Goal: Use online tool/utility: Utilize a website feature to perform a specific function

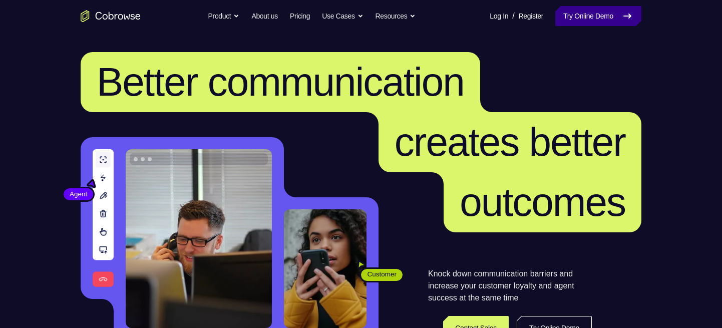
click at [555, 14] on link "Try Online Demo" at bounding box center [598, 16] width 86 height 20
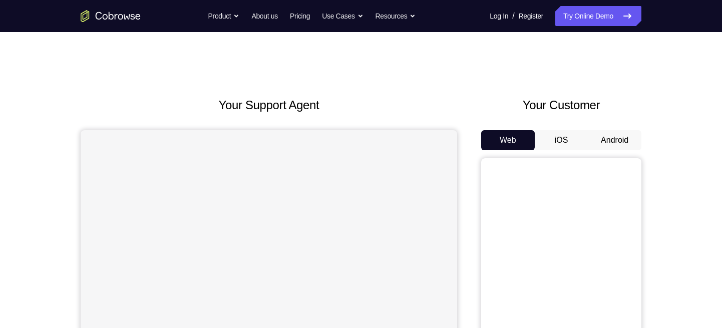
click at [619, 133] on button "Android" at bounding box center [615, 140] width 54 height 20
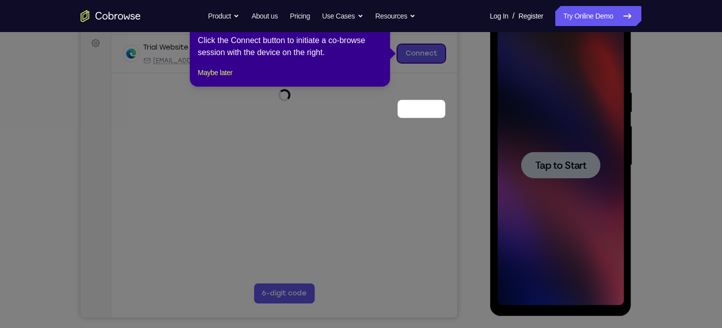
scroll to position [92, 0]
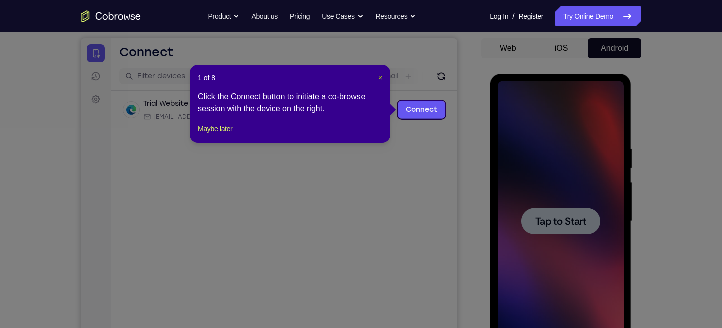
click at [380, 76] on span "×" at bounding box center [380, 78] width 4 height 8
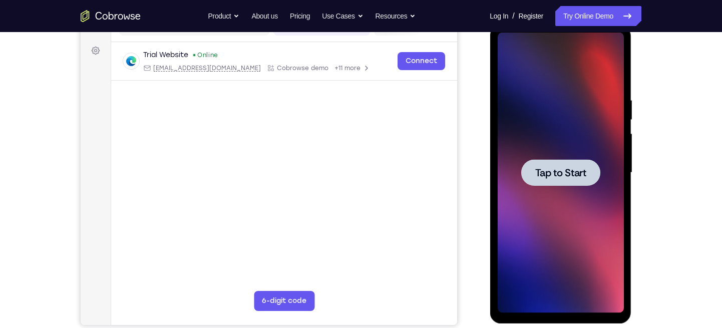
scroll to position [141, 0]
click at [553, 177] on span "Tap to Start" at bounding box center [560, 172] width 51 height 10
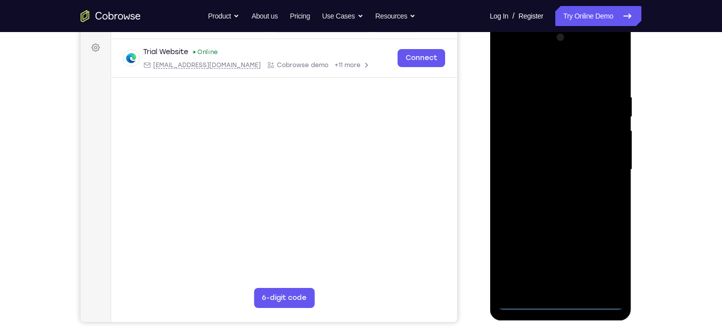
scroll to position [144, 0]
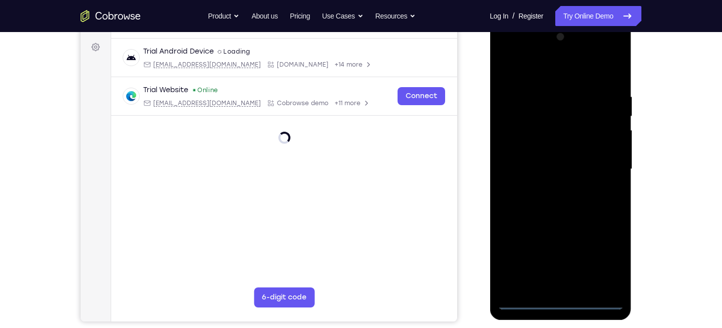
click at [564, 303] on div at bounding box center [560, 169] width 126 height 280
click at [607, 261] on div at bounding box center [560, 169] width 126 height 280
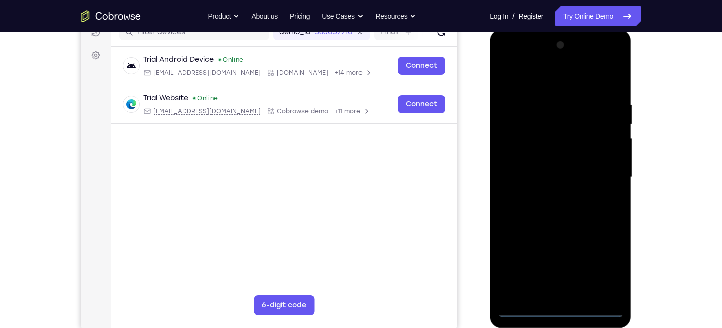
scroll to position [134, 0]
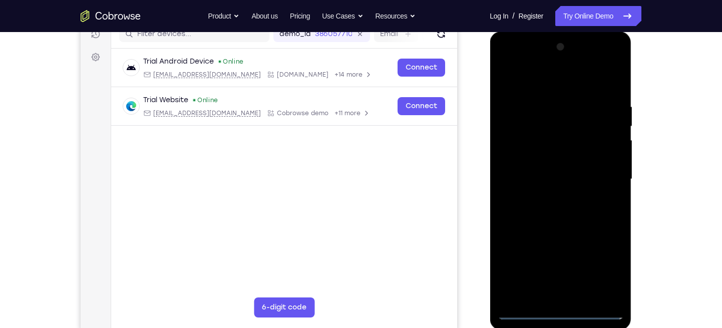
click at [507, 64] on div at bounding box center [560, 179] width 126 height 280
click at [608, 181] on div at bounding box center [560, 179] width 126 height 280
click at [549, 198] on div at bounding box center [560, 179] width 126 height 280
click at [539, 169] on div at bounding box center [560, 179] width 126 height 280
click at [531, 159] on div at bounding box center [560, 179] width 126 height 280
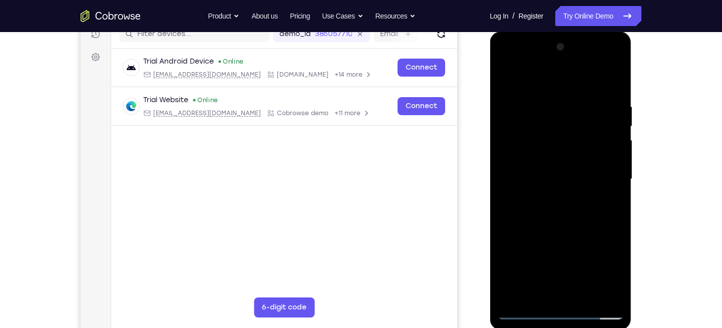
click at [555, 176] on div at bounding box center [560, 179] width 126 height 280
click at [552, 205] on div at bounding box center [560, 179] width 126 height 280
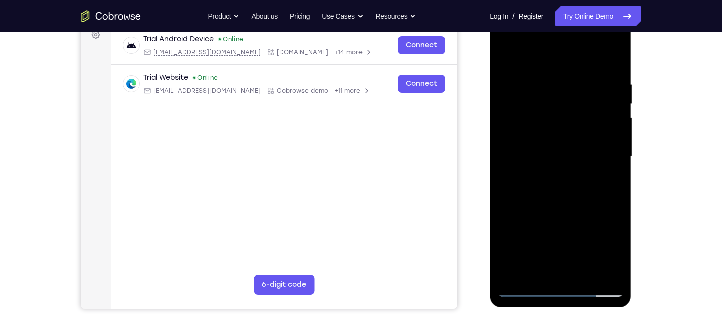
scroll to position [157, 0]
click at [610, 75] on div at bounding box center [560, 157] width 126 height 280
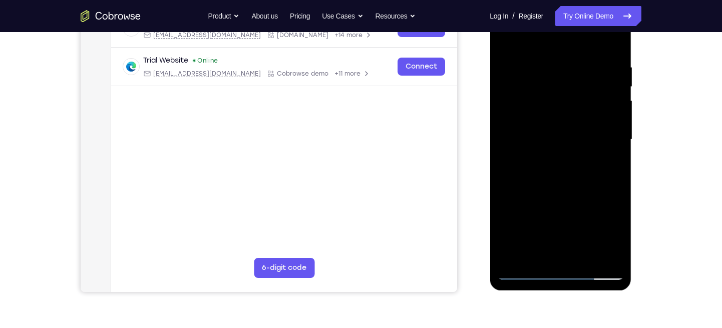
scroll to position [170, 0]
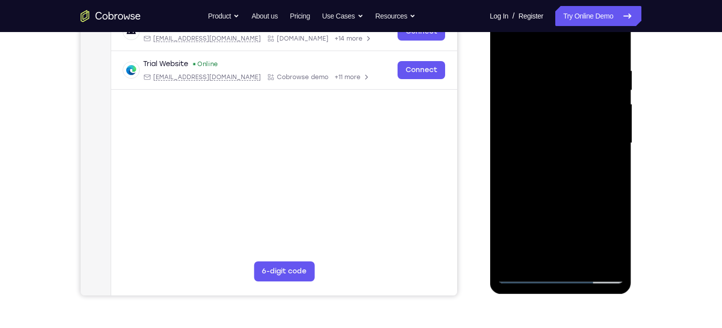
click at [619, 188] on div at bounding box center [560, 143] width 126 height 280
click at [595, 185] on div at bounding box center [560, 143] width 126 height 280
click at [584, 258] on div at bounding box center [560, 143] width 126 height 280
click at [566, 195] on div at bounding box center [560, 143] width 126 height 280
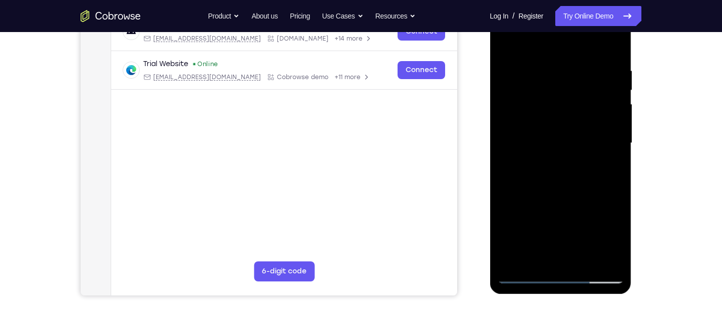
click at [582, 135] on div at bounding box center [560, 143] width 126 height 280
click at [614, 165] on div at bounding box center [560, 143] width 126 height 280
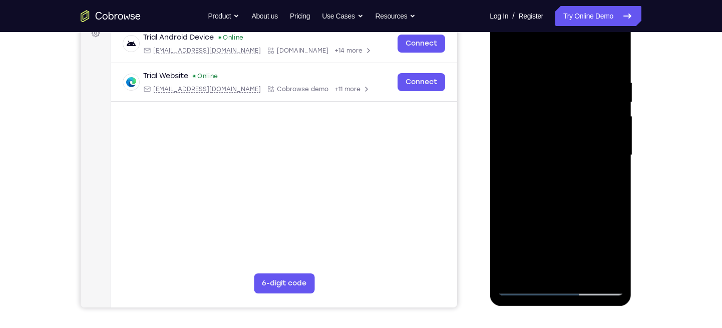
scroll to position [156, 0]
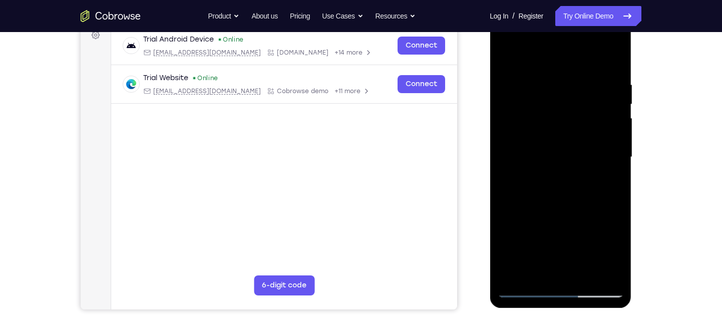
click at [502, 59] on div at bounding box center [560, 157] width 126 height 280
click at [615, 160] on div at bounding box center [560, 157] width 126 height 280
click at [618, 114] on div at bounding box center [560, 157] width 126 height 280
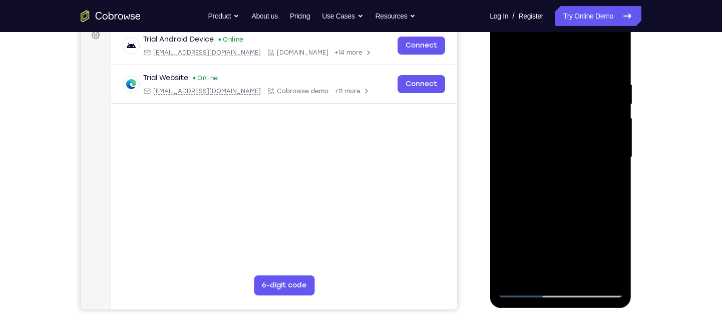
click at [514, 273] on div at bounding box center [560, 157] width 126 height 280
click at [546, 72] on div at bounding box center [560, 157] width 126 height 280
click at [616, 95] on div at bounding box center [560, 157] width 126 height 280
click at [609, 114] on div at bounding box center [560, 157] width 126 height 280
click at [636, 100] on div at bounding box center [561, 156] width 160 height 308
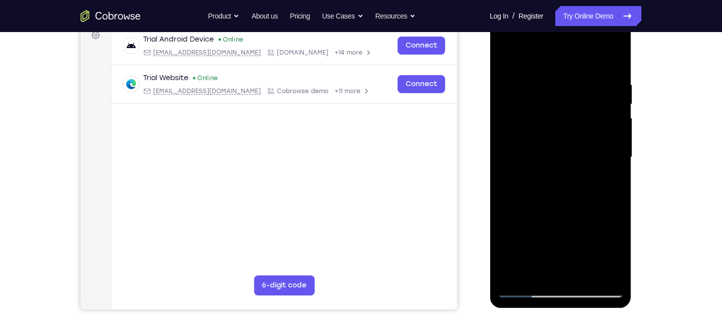
click at [614, 99] on div at bounding box center [560, 157] width 126 height 280
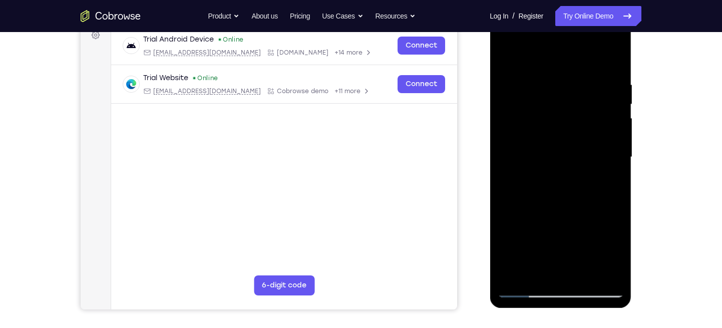
click at [614, 99] on div at bounding box center [560, 157] width 126 height 280
click at [609, 84] on div at bounding box center [560, 157] width 126 height 280
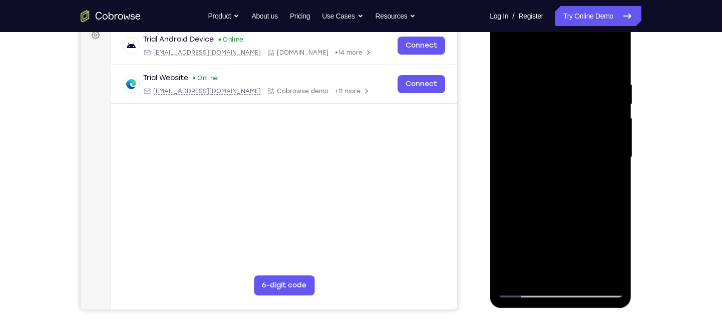
click at [609, 84] on div at bounding box center [560, 157] width 126 height 280
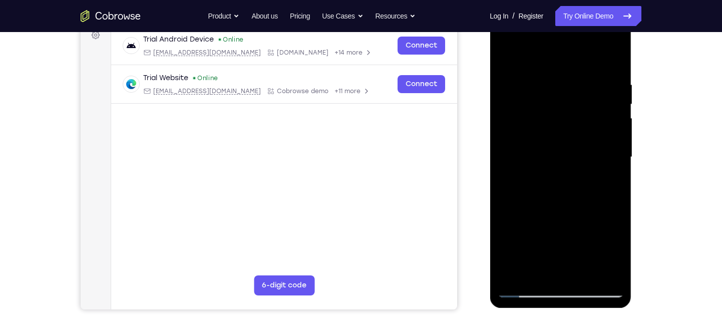
click at [609, 84] on div at bounding box center [560, 157] width 126 height 280
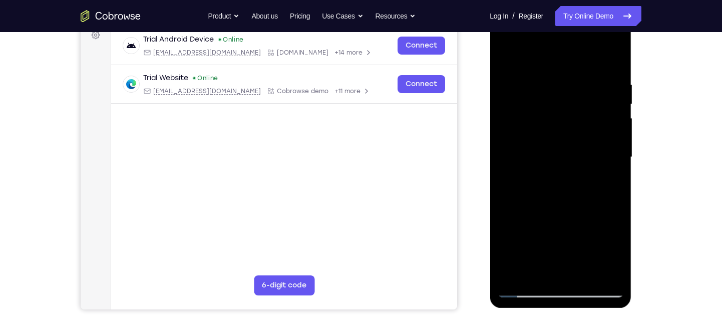
click at [609, 84] on div at bounding box center [560, 157] width 126 height 280
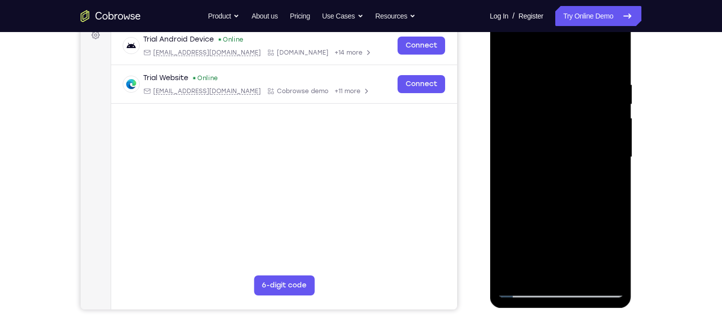
click at [609, 84] on div at bounding box center [560, 157] width 126 height 280
click at [617, 89] on div at bounding box center [560, 157] width 126 height 280
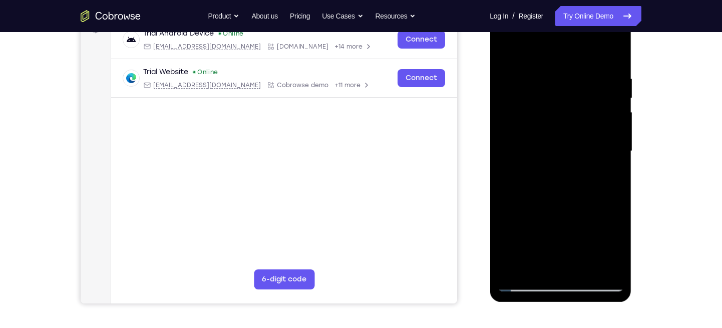
scroll to position [160, 0]
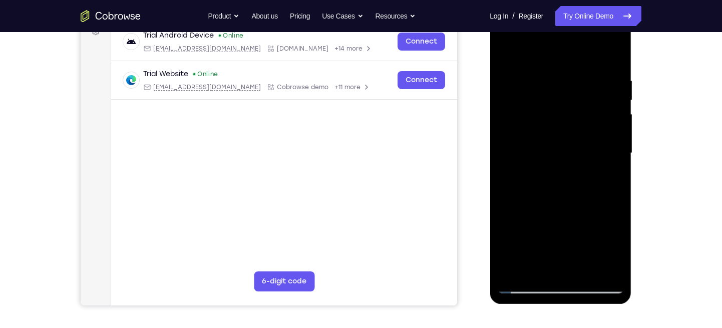
click at [617, 89] on div at bounding box center [560, 153] width 126 height 280
click at [608, 87] on div at bounding box center [560, 153] width 126 height 280
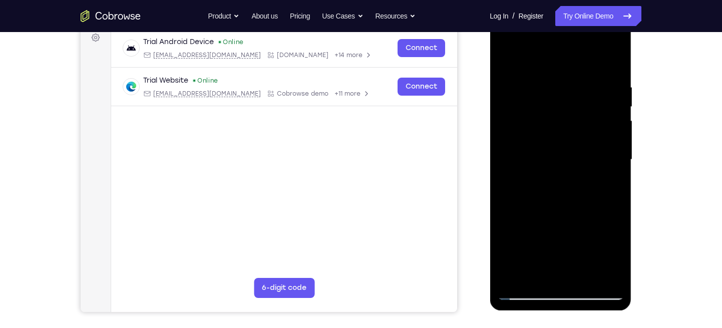
scroll to position [153, 0]
click at [608, 87] on div at bounding box center [560, 160] width 126 height 280
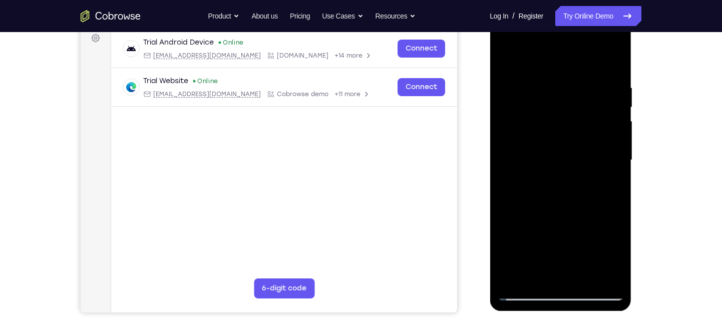
click at [608, 87] on div at bounding box center [560, 160] width 126 height 280
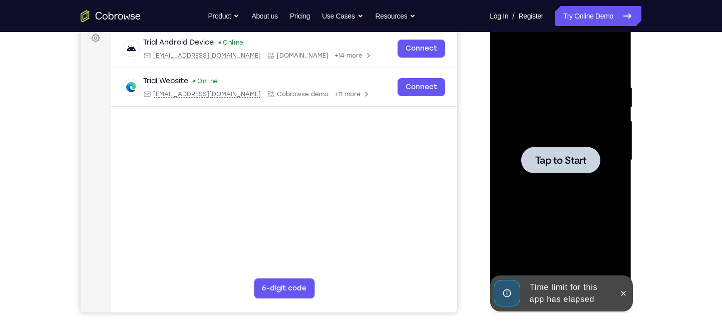
click at [609, 97] on div at bounding box center [560, 160] width 126 height 280
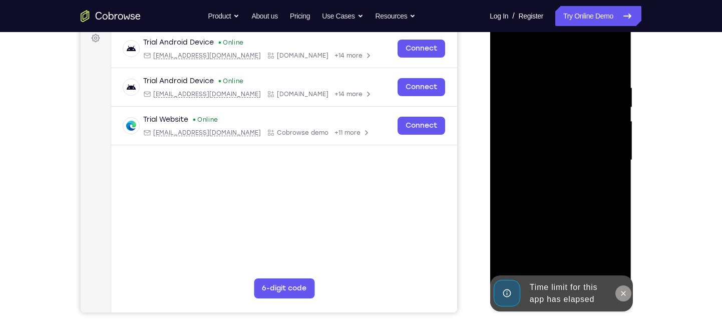
click at [620, 294] on icon at bounding box center [623, 293] width 8 height 8
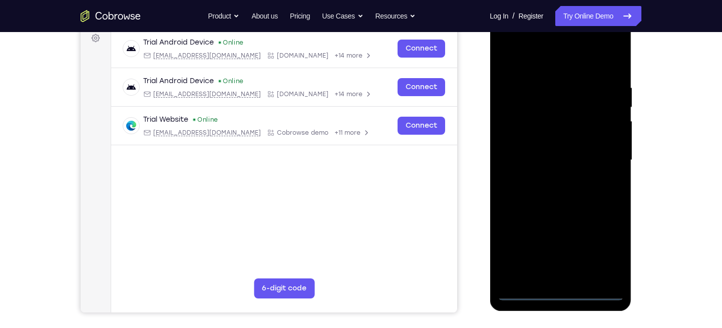
click at [562, 292] on div at bounding box center [560, 160] width 126 height 280
click at [604, 242] on div at bounding box center [560, 160] width 126 height 280
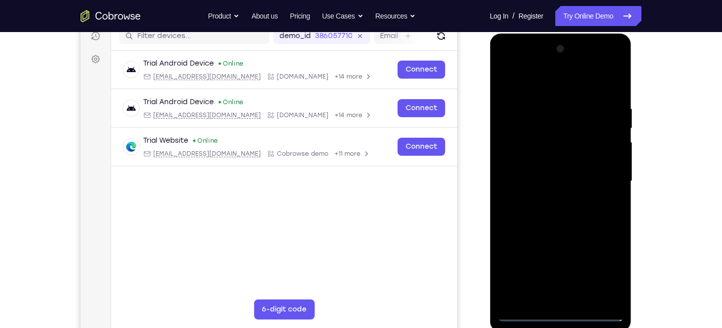
scroll to position [130, 0]
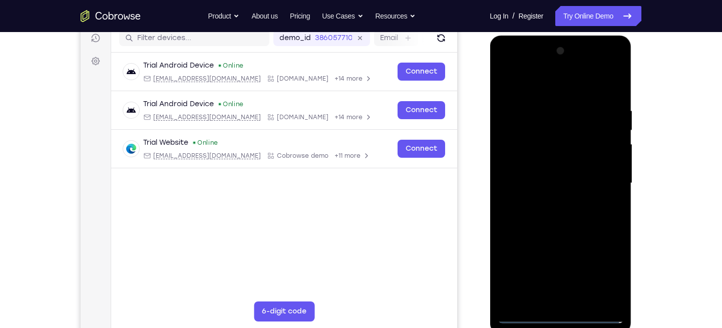
click at [505, 68] on div at bounding box center [560, 183] width 126 height 280
click at [516, 155] on div at bounding box center [560, 183] width 126 height 280
click at [541, 183] on div at bounding box center [560, 183] width 126 height 280
click at [524, 173] on div at bounding box center [560, 183] width 126 height 280
click at [518, 188] on div at bounding box center [560, 183] width 126 height 280
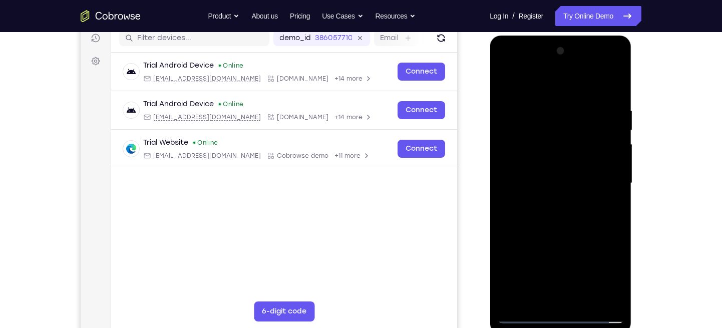
click at [521, 190] on div at bounding box center [560, 183] width 126 height 280
click at [599, 84] on div at bounding box center [560, 183] width 126 height 280
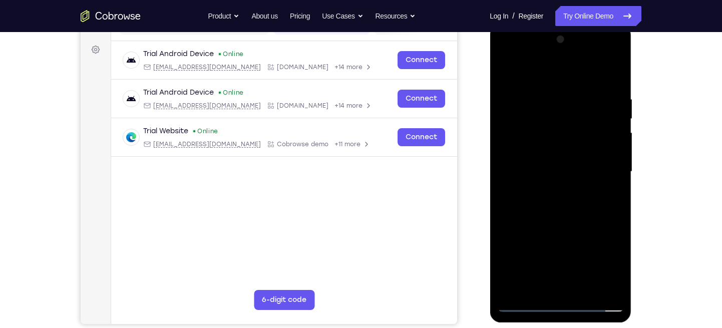
scroll to position [142, 0]
click at [529, 183] on div at bounding box center [560, 171] width 126 height 280
drag, startPoint x: 599, startPoint y: 123, endPoint x: 599, endPoint y: 70, distance: 53.1
click at [599, 70] on div at bounding box center [560, 171] width 126 height 280
click at [558, 196] on div at bounding box center [560, 171] width 126 height 280
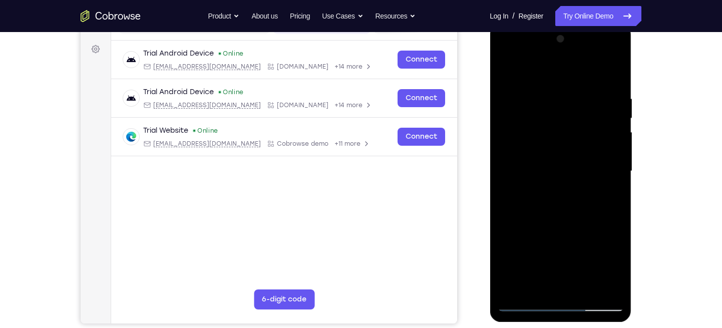
click at [558, 196] on div at bounding box center [560, 171] width 126 height 280
click at [517, 208] on div at bounding box center [560, 171] width 126 height 280
click at [516, 96] on div at bounding box center [560, 171] width 126 height 280
click at [559, 250] on div at bounding box center [560, 171] width 126 height 280
click at [500, 68] on div at bounding box center [560, 171] width 126 height 280
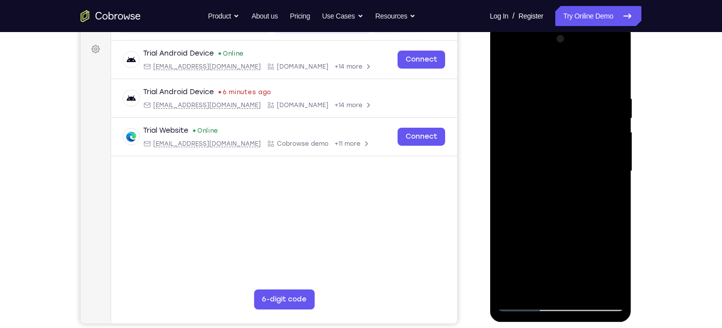
click at [517, 71] on div at bounding box center [560, 171] width 126 height 280
click at [574, 102] on div at bounding box center [560, 171] width 126 height 280
click at [504, 52] on div at bounding box center [560, 171] width 126 height 280
click at [517, 141] on div at bounding box center [560, 171] width 126 height 280
click at [590, 83] on div at bounding box center [560, 171] width 126 height 280
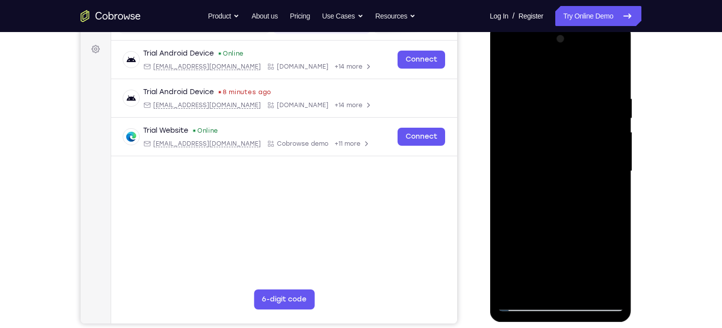
click at [568, 140] on div at bounding box center [560, 171] width 126 height 280
